Goal: Information Seeking & Learning: Find specific page/section

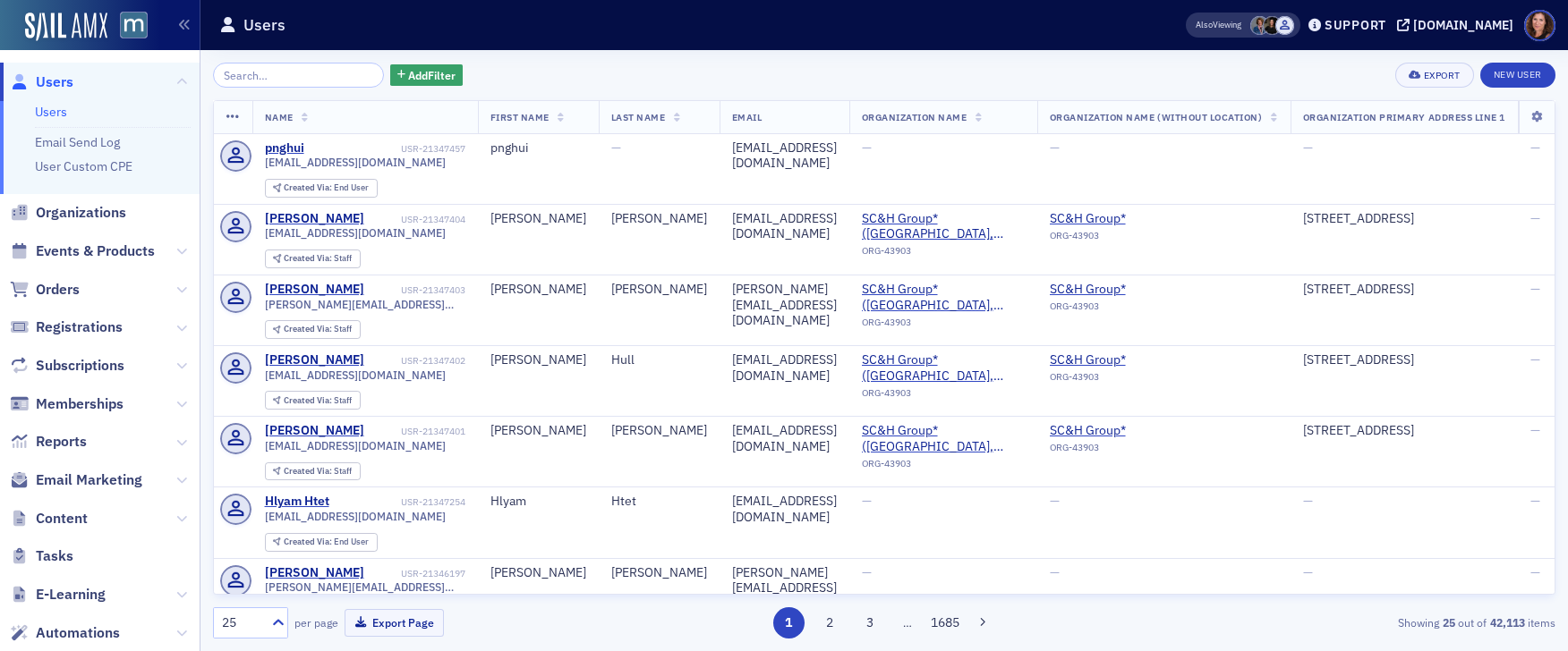
click at [272, 73] on input "search" at bounding box center [298, 75] width 171 height 25
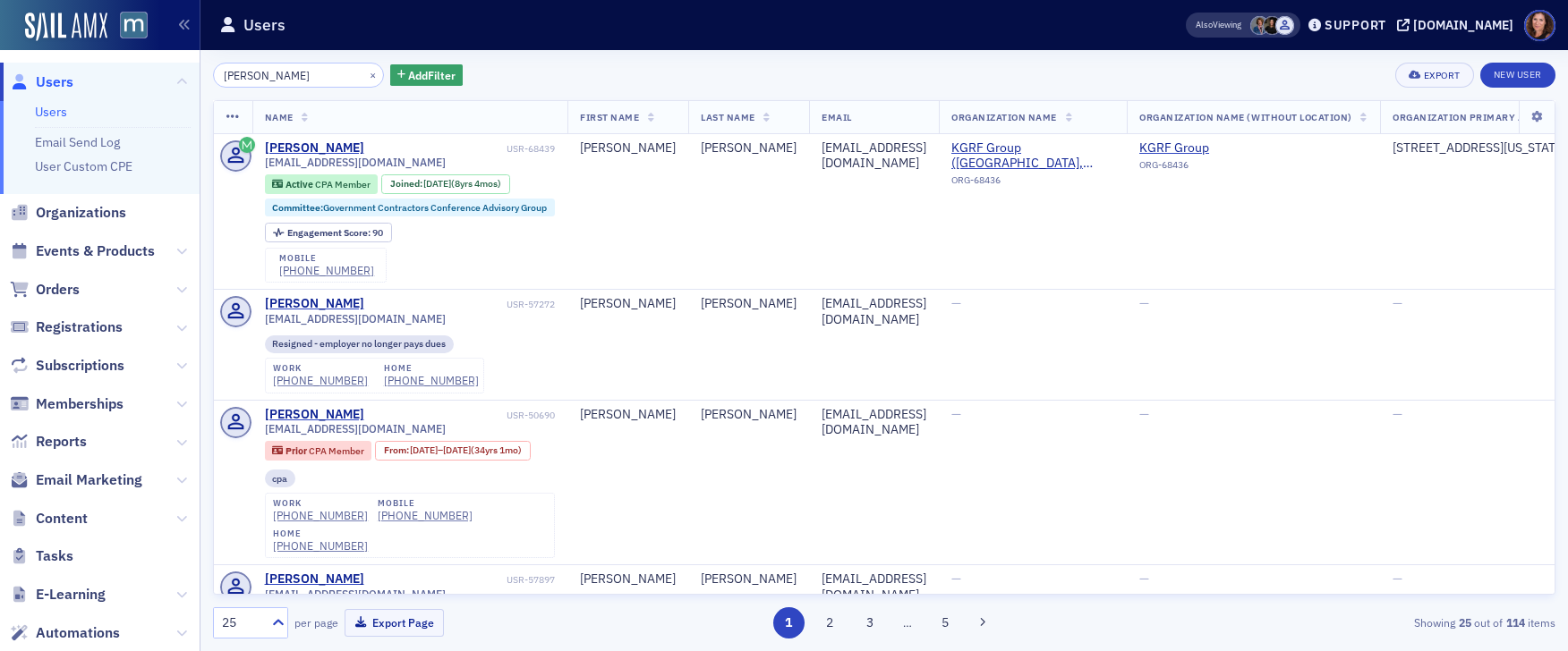
click at [199, 214] on nav "Users Users Email Send Log User Custom CPE Organizations Events & Products Orde…" at bounding box center [100, 350] width 201 height 601
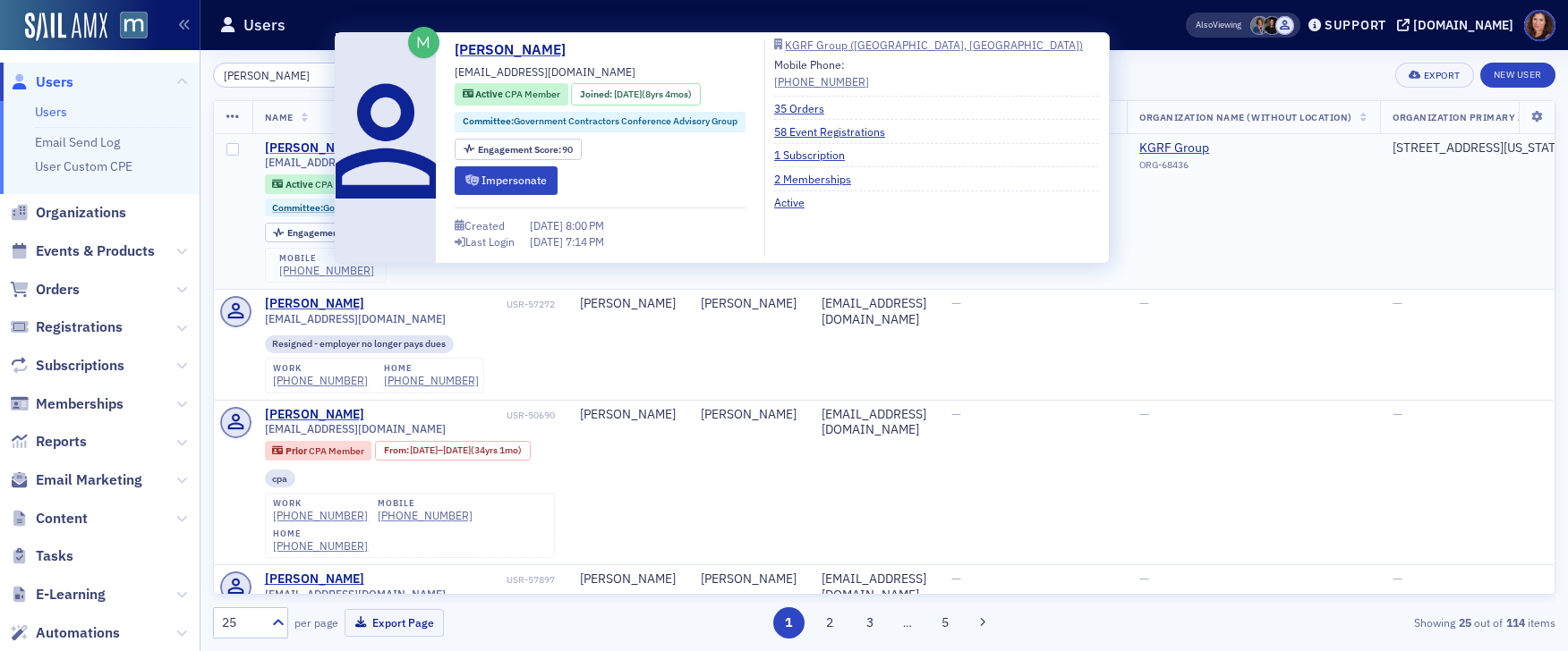
type input "[PERSON_NAME]"
click at [299, 150] on div "[PERSON_NAME]" at bounding box center [315, 148] width 100 height 16
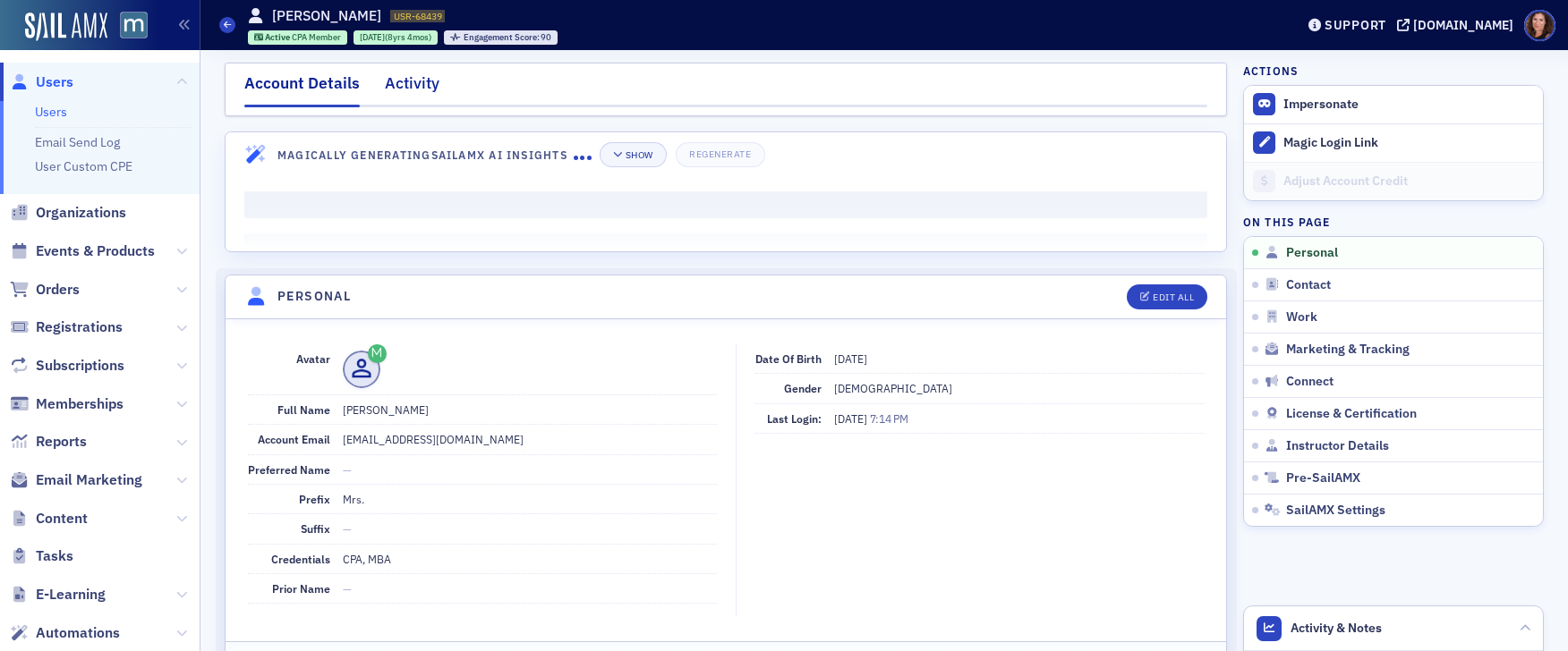
click at [401, 78] on div "Activity" at bounding box center [412, 88] width 54 height 33
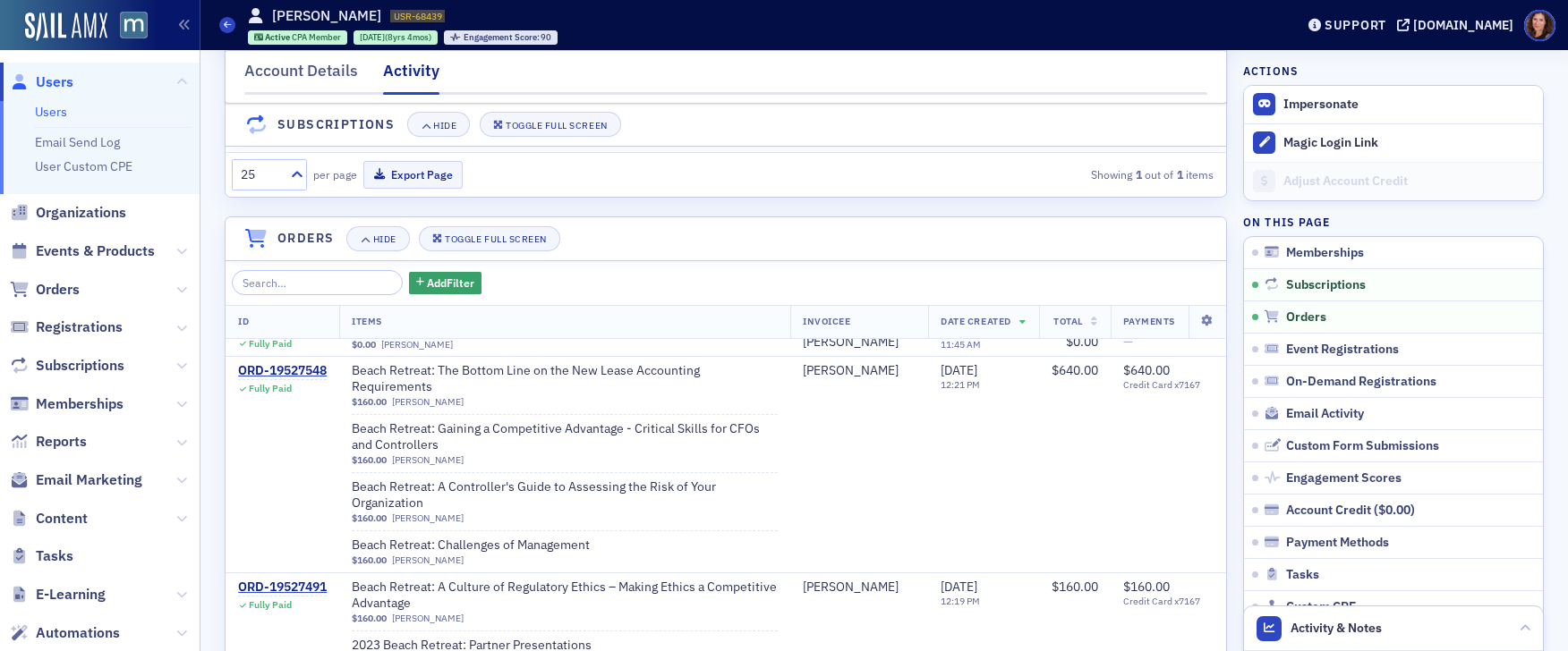
scroll to position [1297, 0]
click at [119, 247] on span "Events & Products" at bounding box center [96, 251] width 119 height 20
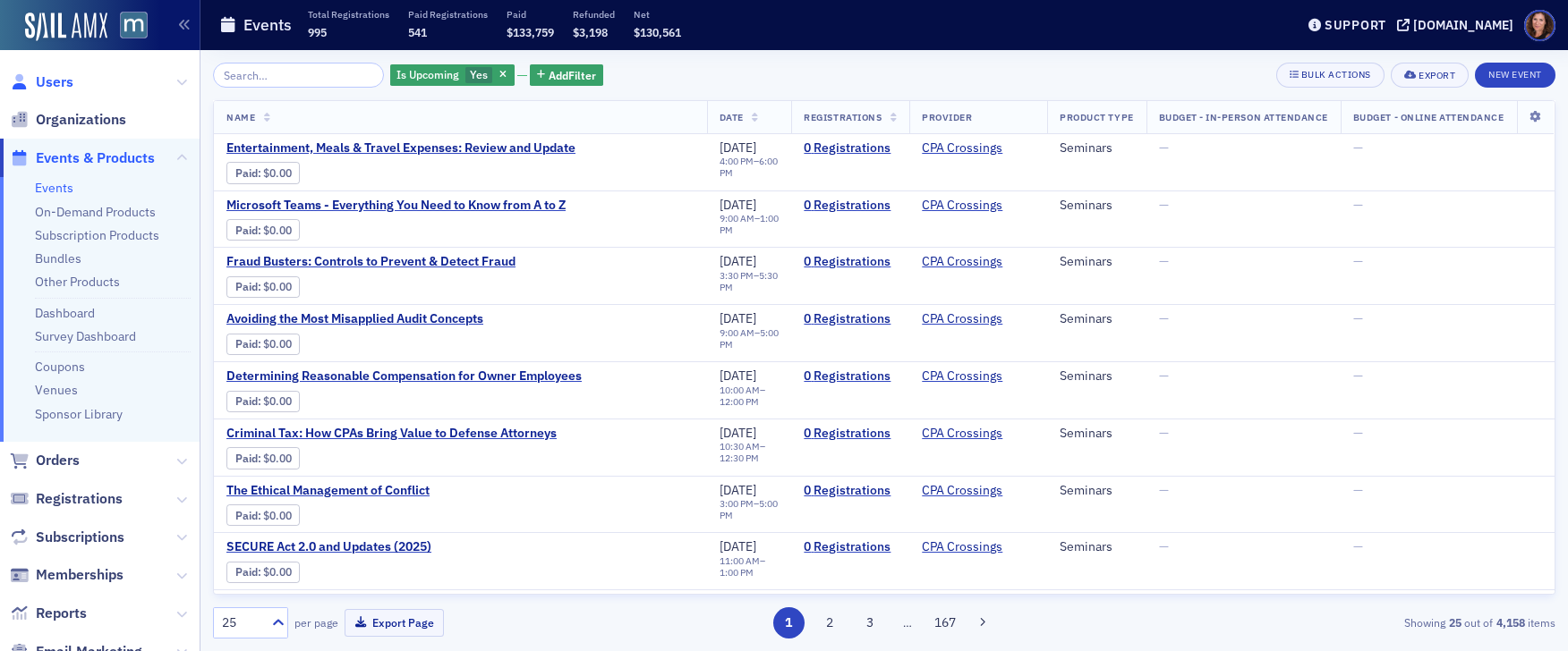
click at [62, 86] on span "Users" at bounding box center [55, 82] width 38 height 20
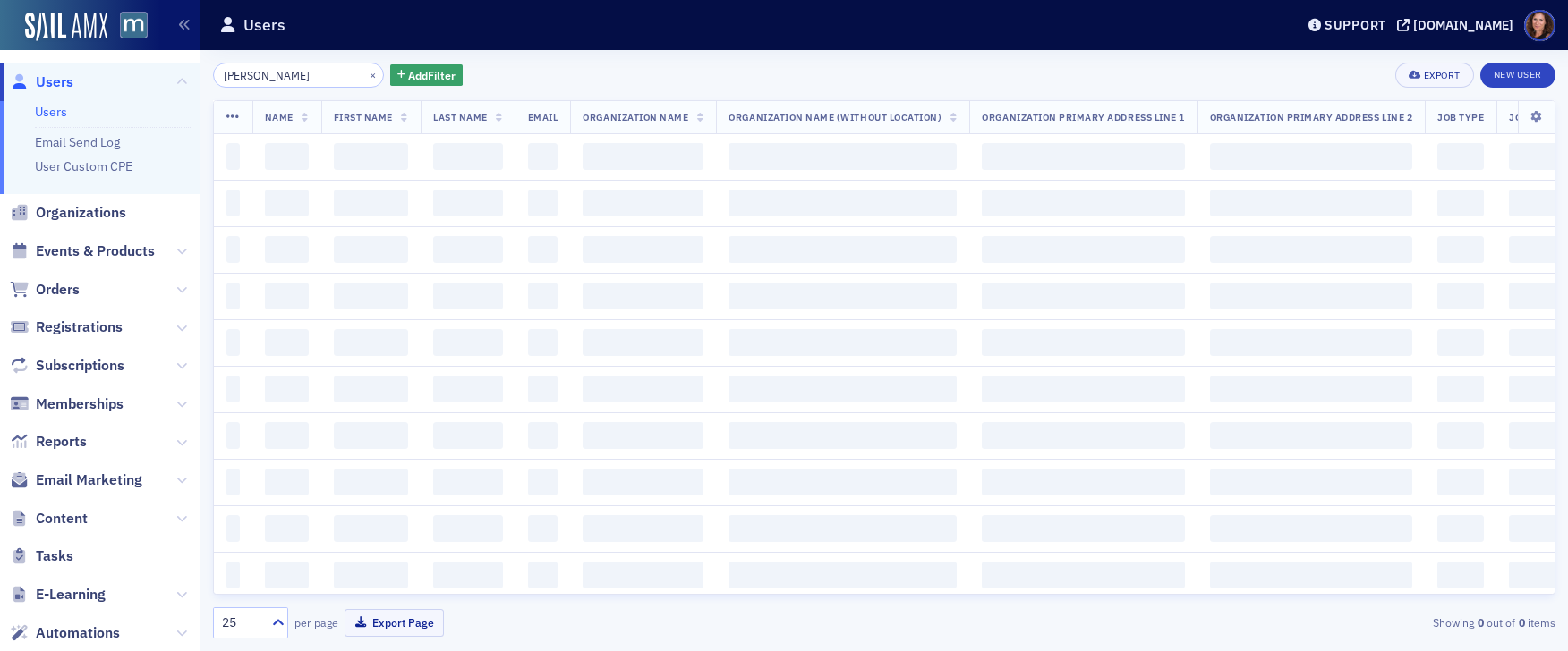
drag, startPoint x: 218, startPoint y: 72, endPoint x: 188, endPoint y: 73, distance: 30.0
click at [188, 73] on div "Users Users Email Send Log User Custom CPE Organizations Events & Products Orde…" at bounding box center [784, 326] width 1568 height 651
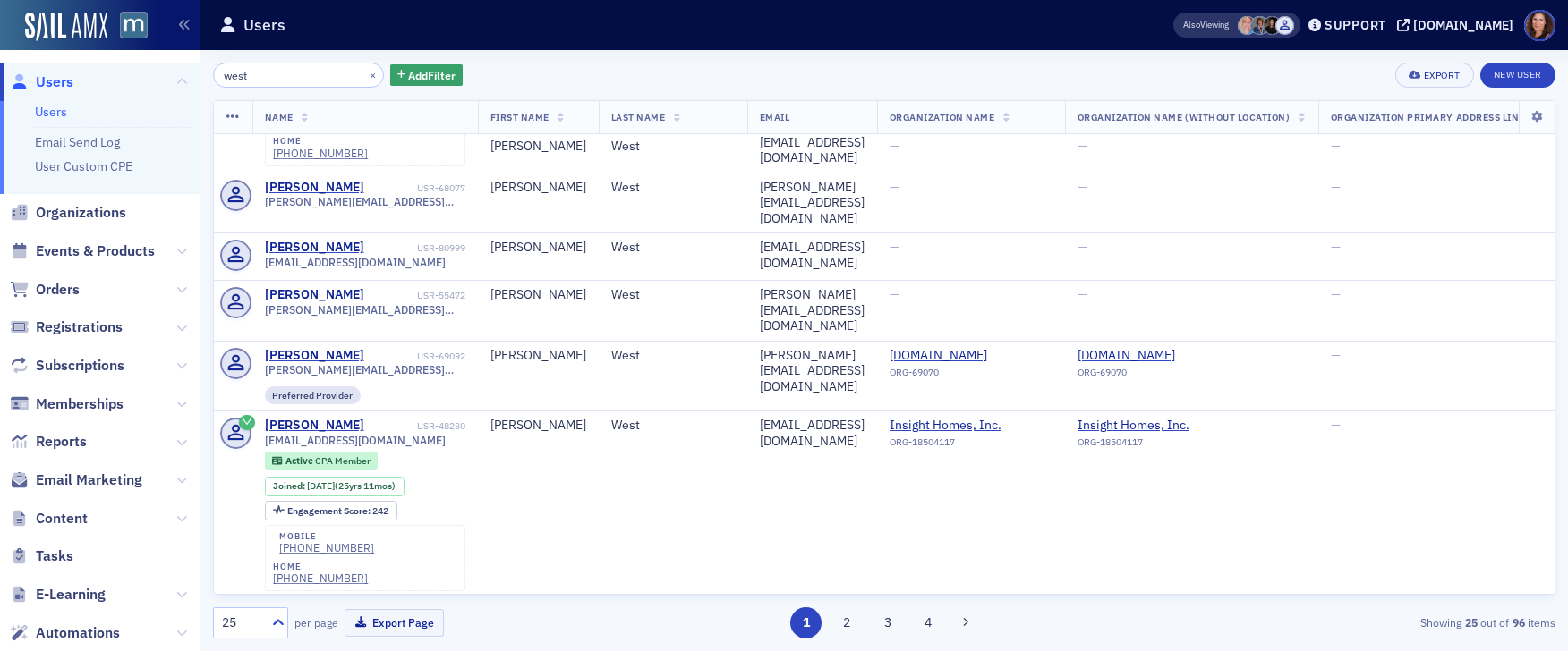
scroll to position [681, 0]
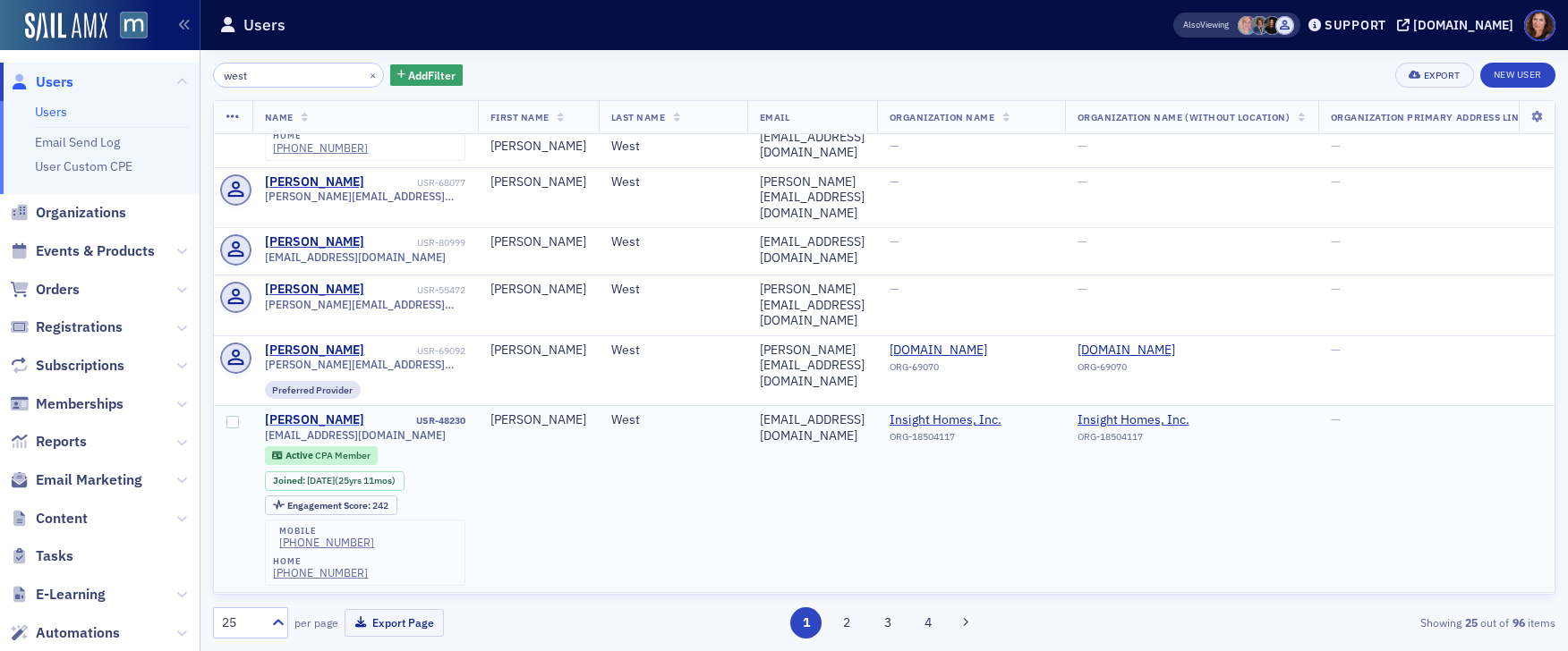
type input "west"
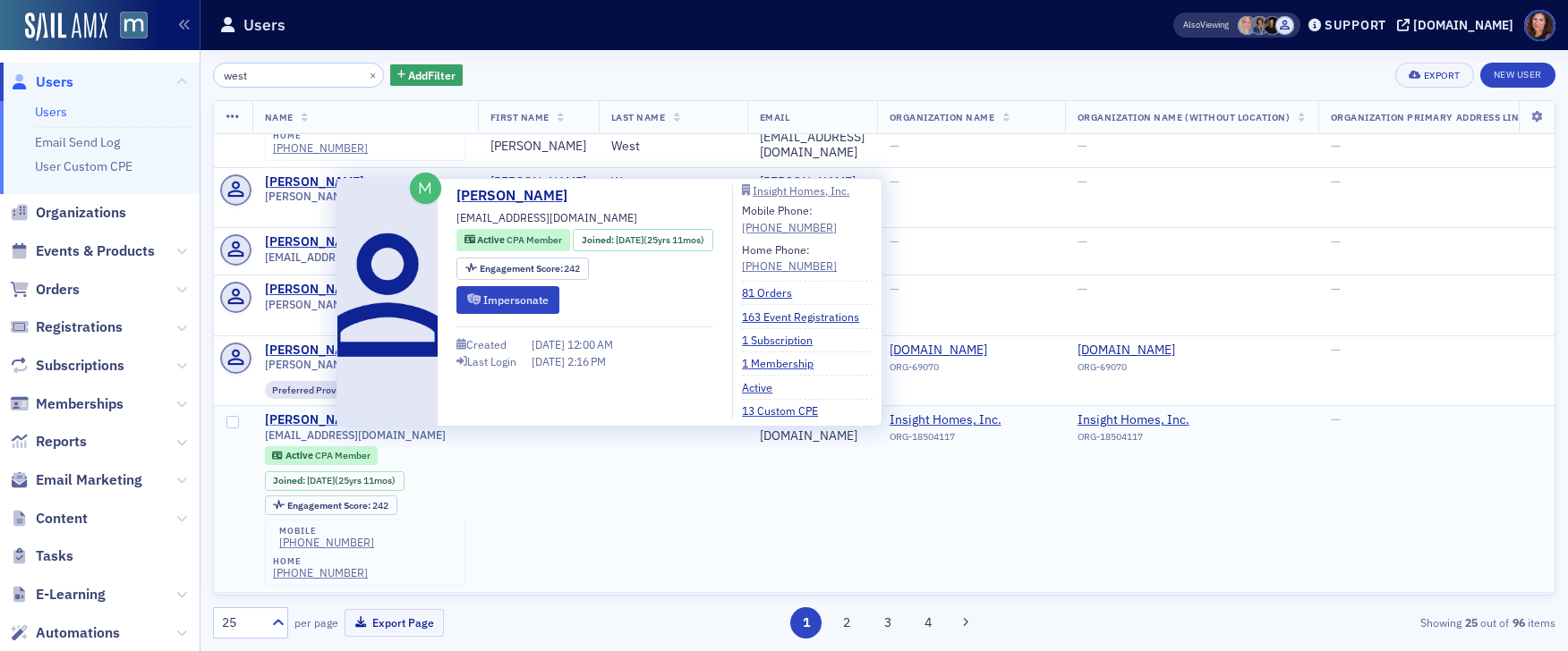
click at [319, 412] on div "[PERSON_NAME]" at bounding box center [315, 420] width 100 height 16
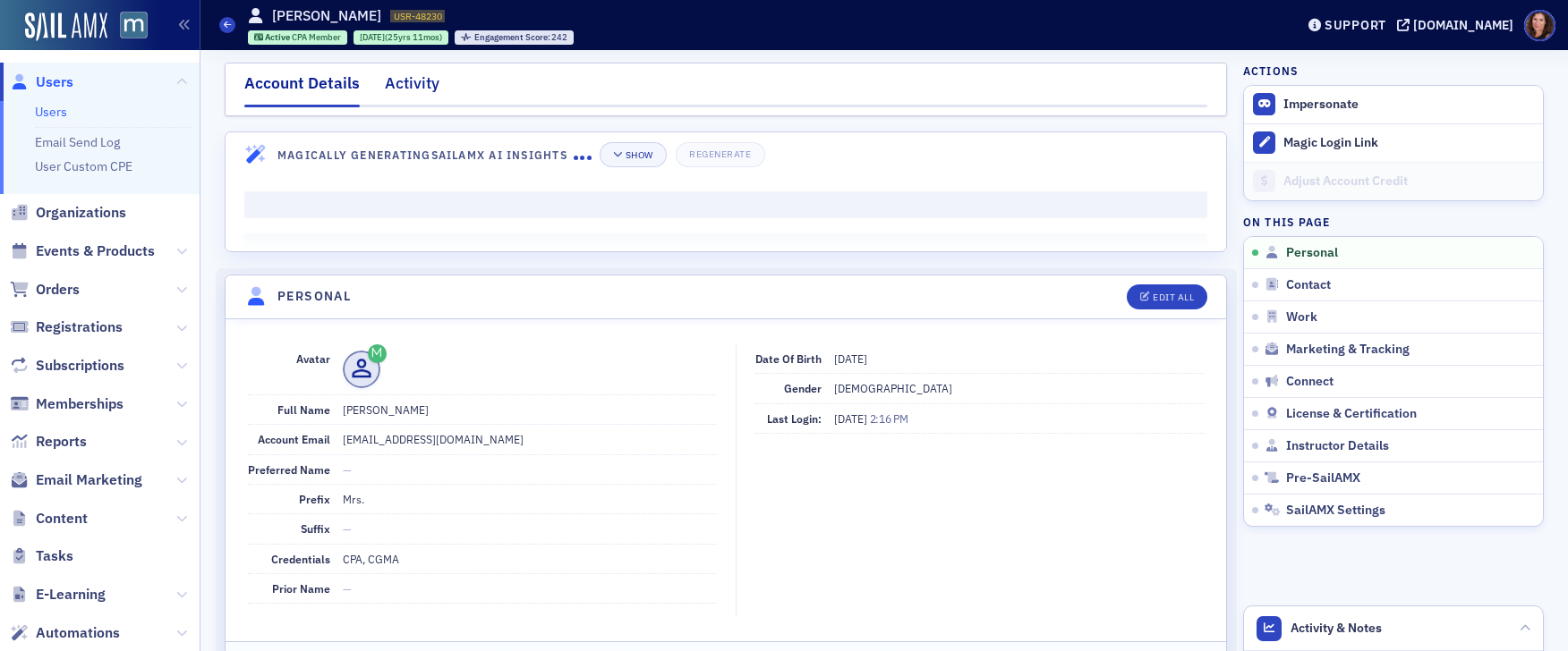
click at [412, 80] on div "Activity" at bounding box center [412, 88] width 54 height 33
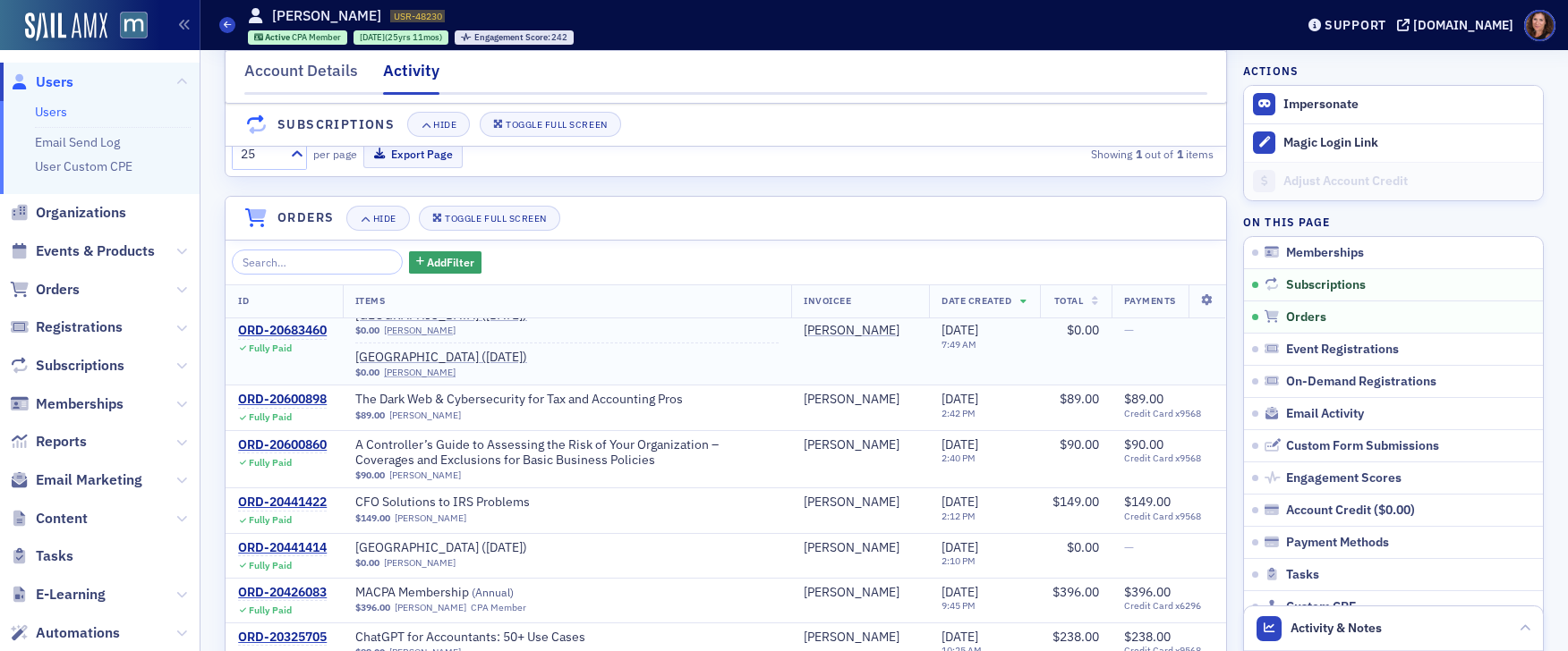
scroll to position [1710, 0]
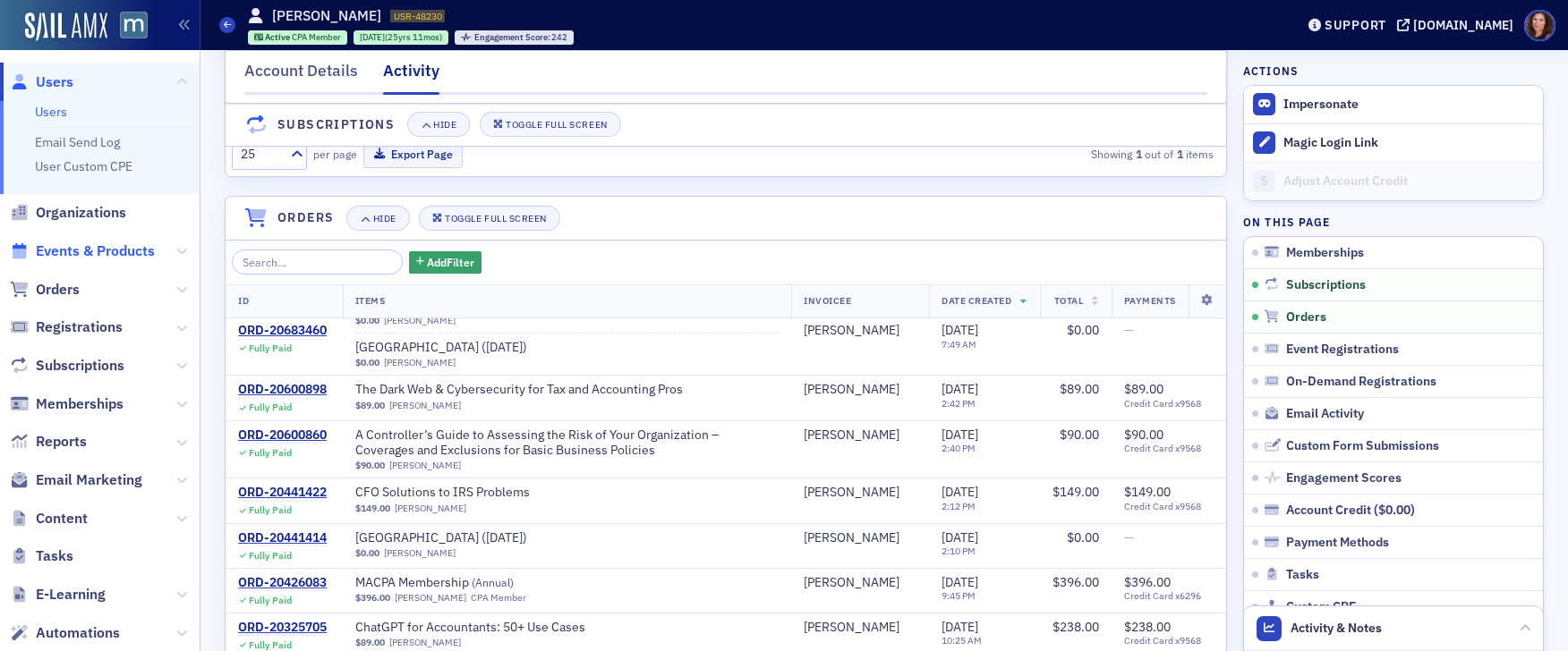
click at [80, 253] on span "Events & Products" at bounding box center [96, 251] width 119 height 20
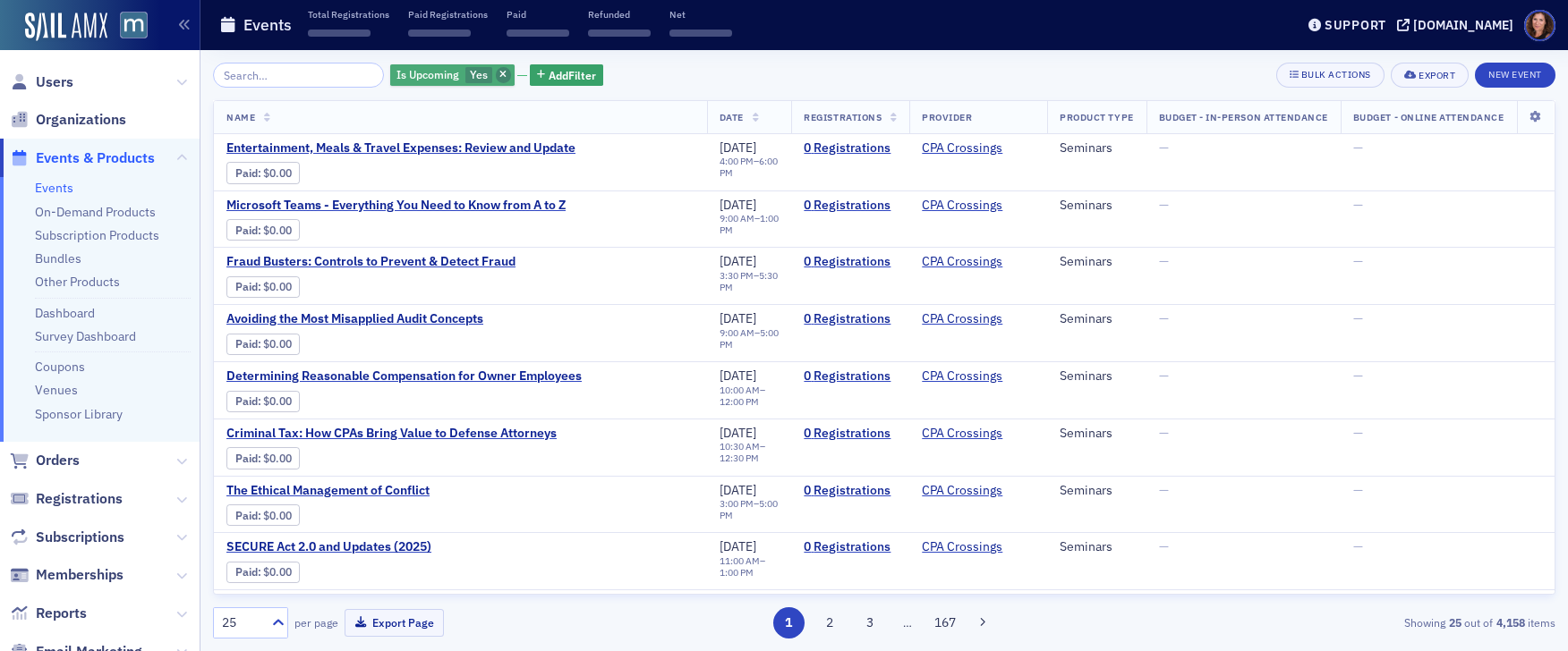
click at [499, 76] on icon "button" at bounding box center [503, 75] width 7 height 10
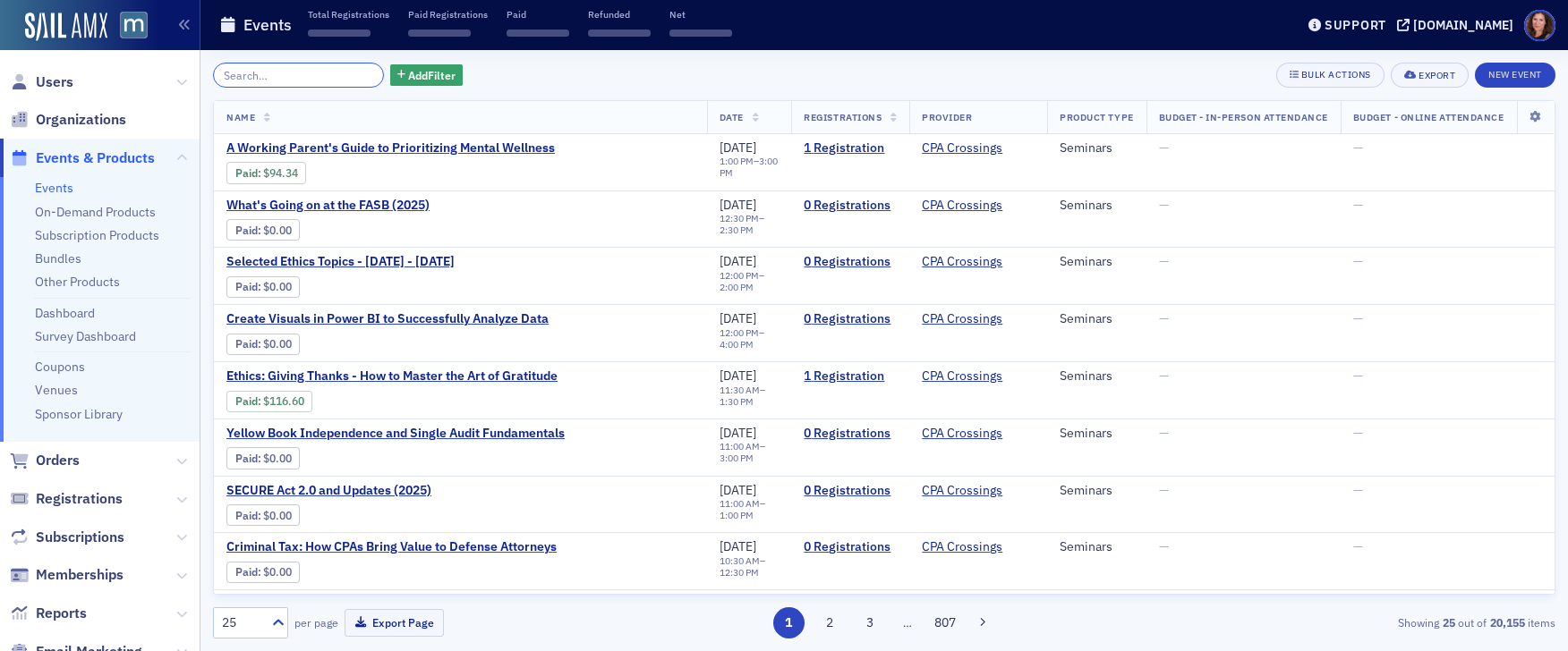
click at [294, 79] on input "search" at bounding box center [298, 75] width 171 height 25
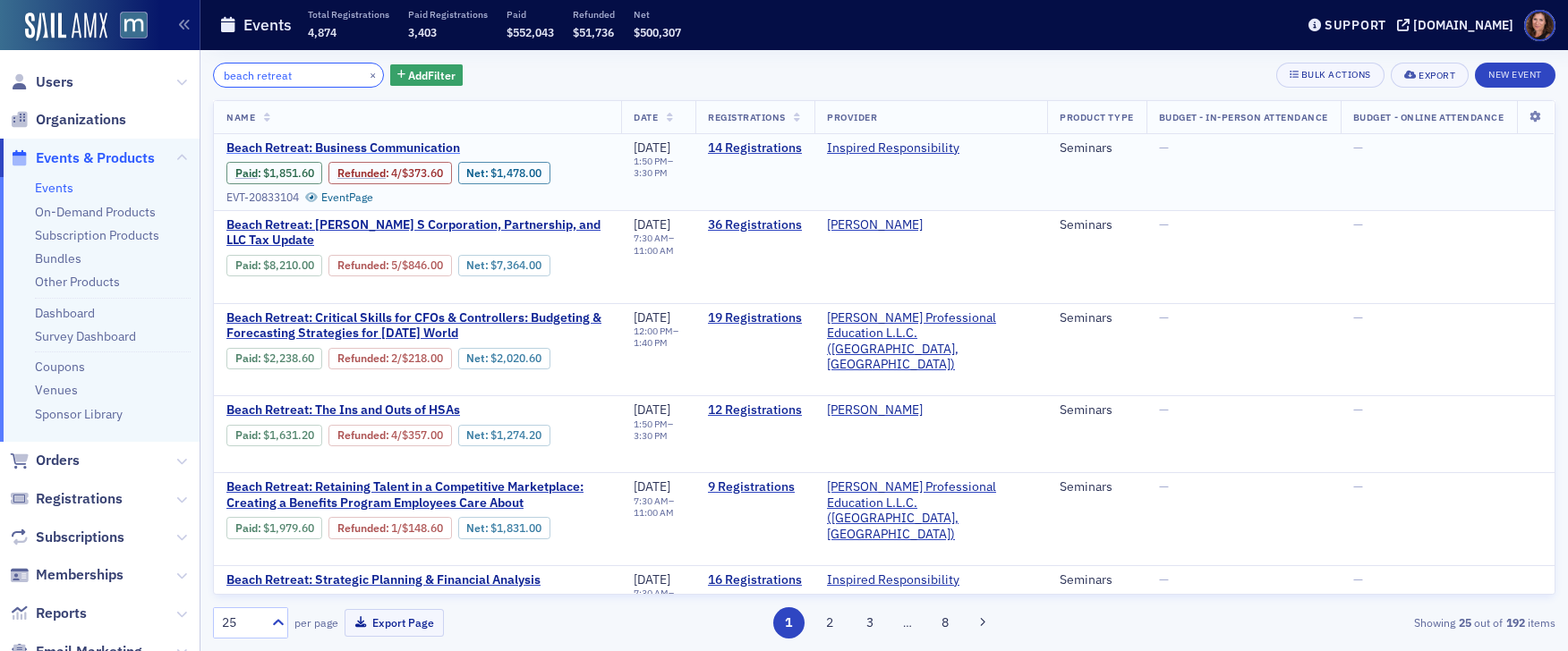
type input "beach retreat"
click at [371, 145] on span "Beach Retreat: Business Communication" at bounding box center [376, 148] width 300 height 16
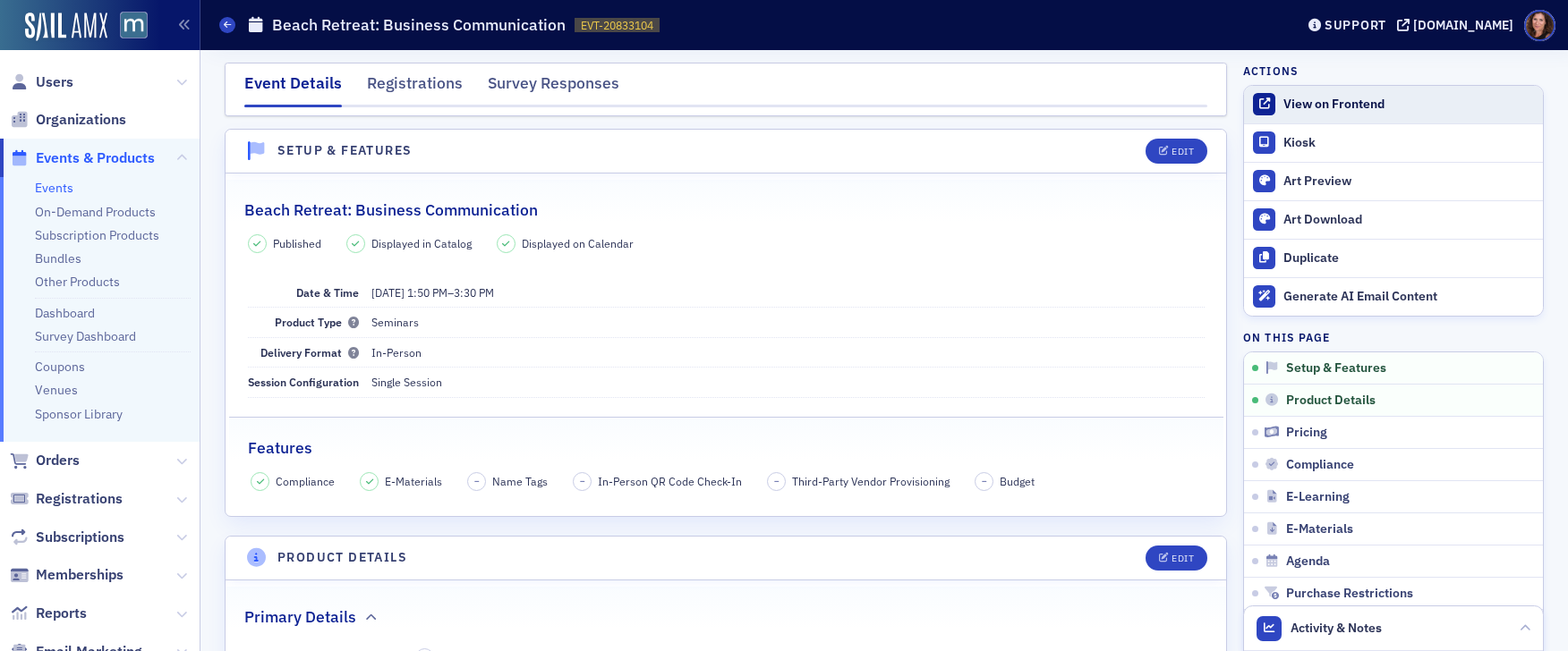
click at [1333, 108] on div "View on Frontend" at bounding box center [1409, 105] width 251 height 16
